Goal: Information Seeking & Learning: Find specific fact

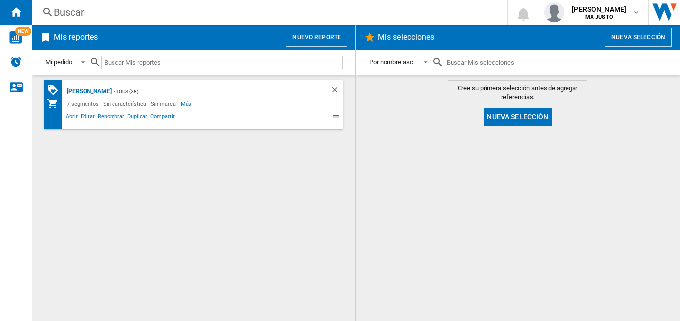
click at [102, 91] on div "[PERSON_NAME]" at bounding box center [87, 91] width 47 height 12
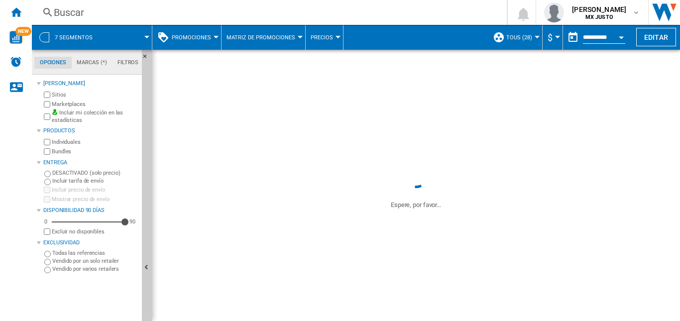
click at [96, 8] on div "Buscar" at bounding box center [267, 12] width 427 height 14
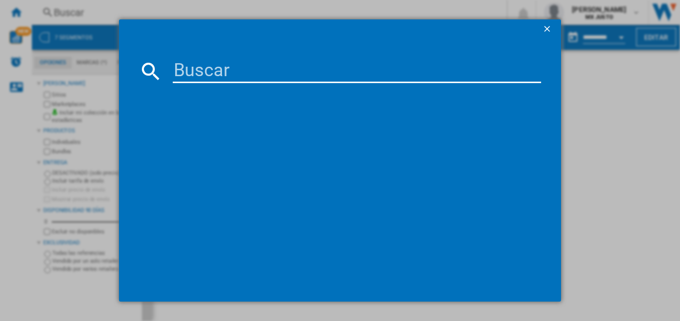
click at [218, 71] on input at bounding box center [357, 71] width 369 height 24
type input "CONCHA"
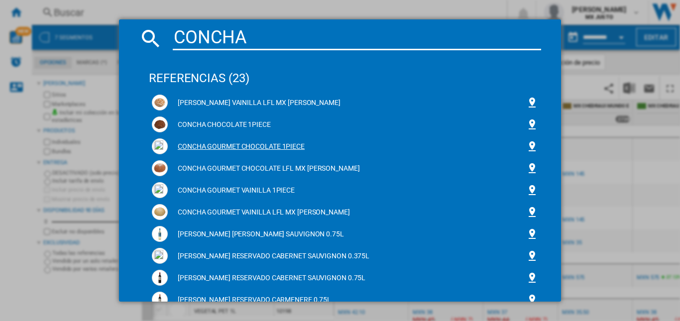
scroll to position [50, 0]
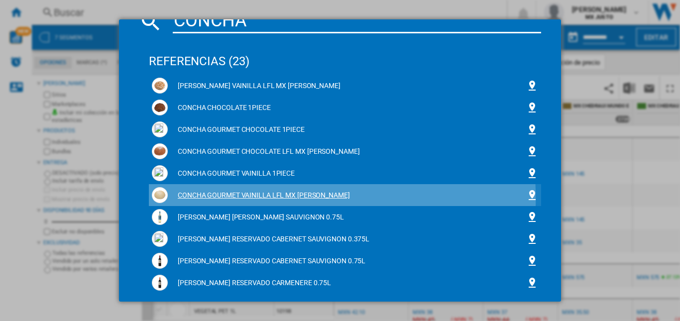
click at [238, 199] on div "CONCHA GOURMET VAINILLA LFL MX [PERSON_NAME]" at bounding box center [347, 196] width 359 height 10
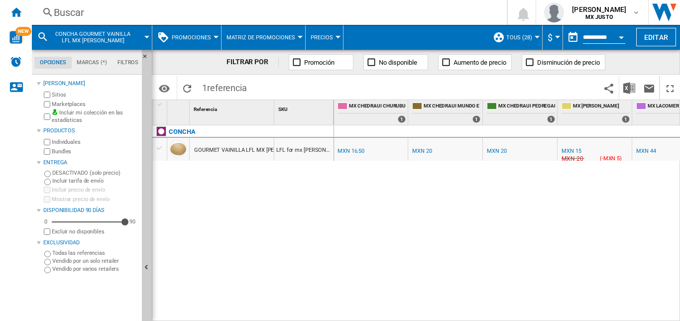
scroll to position [0, 27]
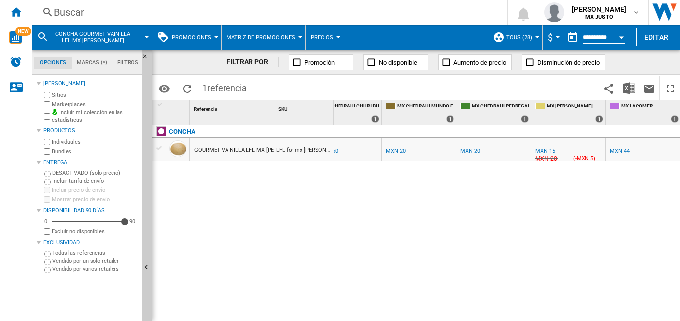
click at [624, 149] on div "MXN 44" at bounding box center [619, 151] width 19 height 6
